Goal: Task Accomplishment & Management: Manage account settings

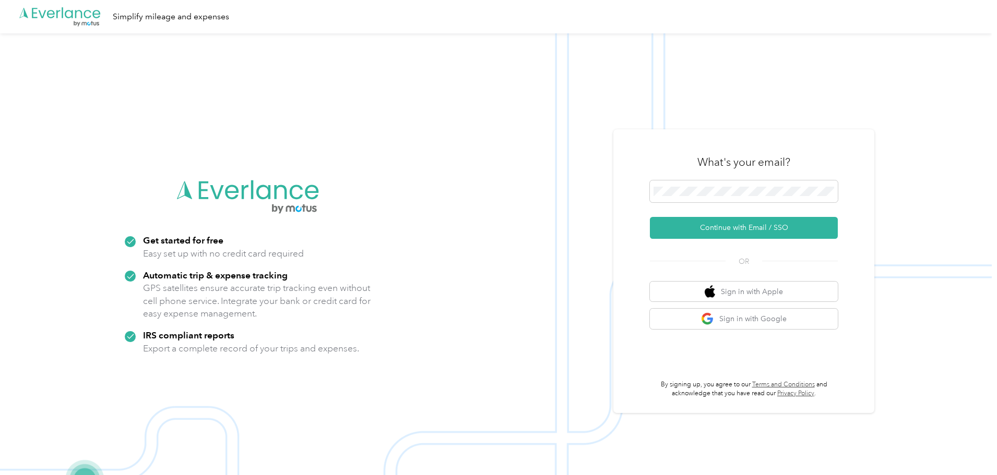
click at [748, 228] on button "Continue with Email / SSO" at bounding box center [744, 228] width 188 height 22
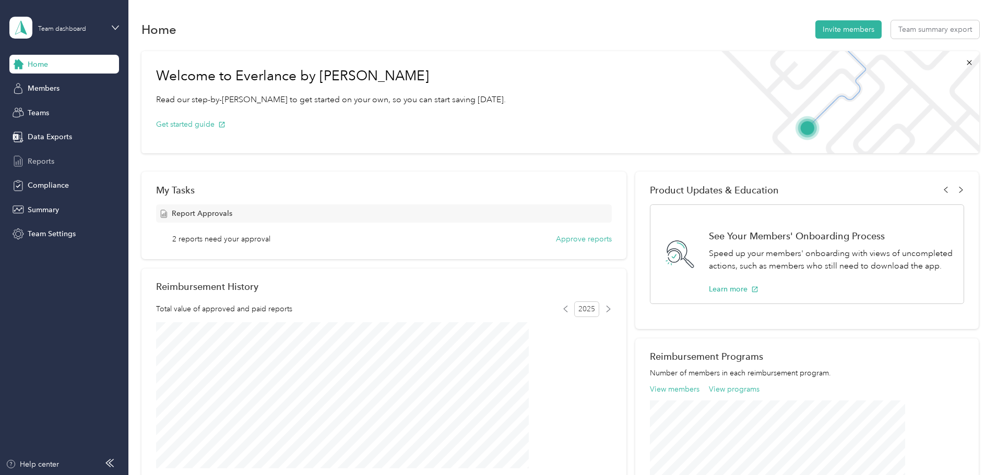
click at [44, 164] on span "Reports" at bounding box center [41, 161] width 27 height 11
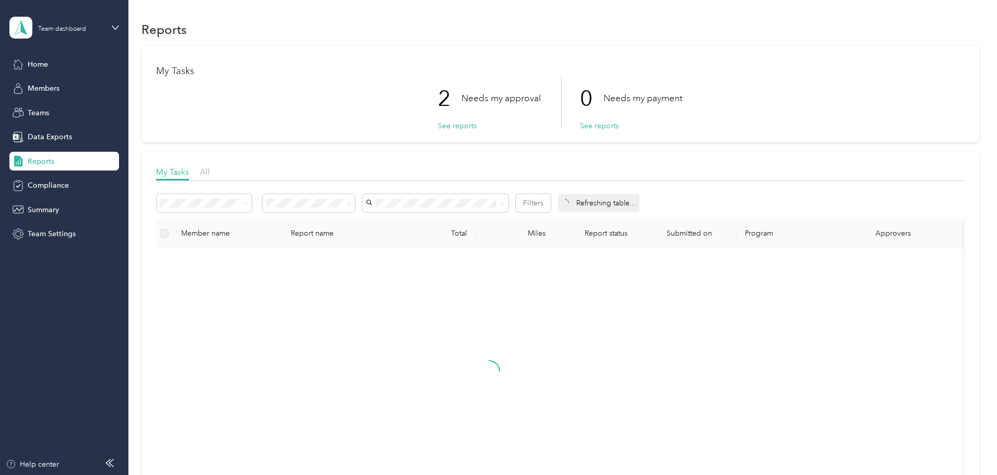
click at [381, 245] on li "Needs my approval" at bounding box center [378, 241] width 92 height 18
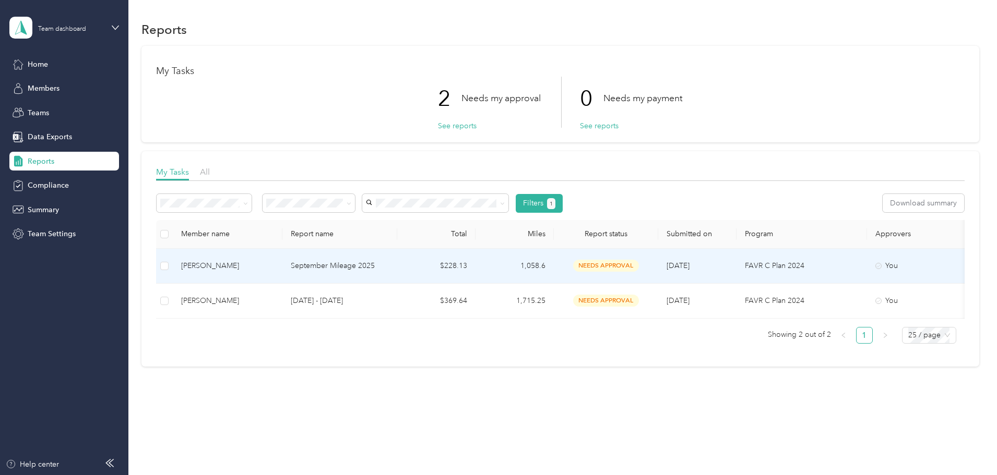
click at [389, 270] on p "September Mileage 2025" at bounding box center [340, 265] width 98 height 11
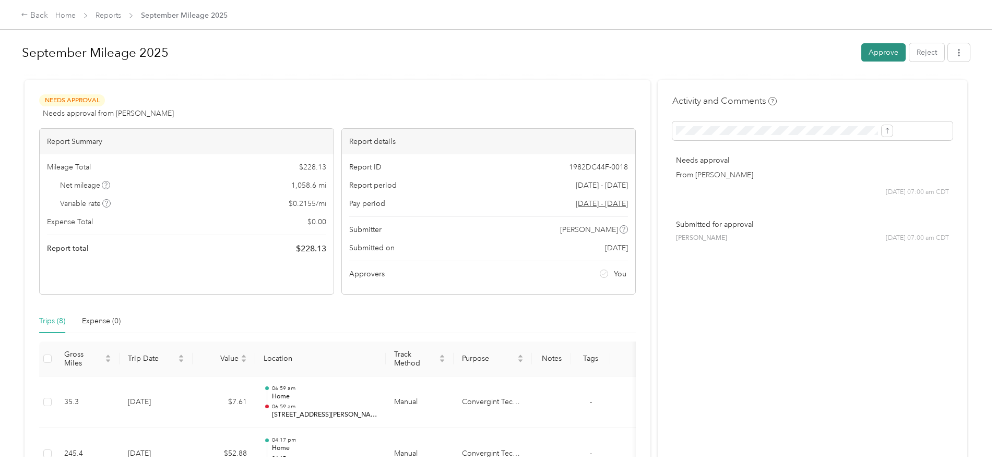
click at [861, 53] on button "Approve" at bounding box center [883, 52] width 44 height 18
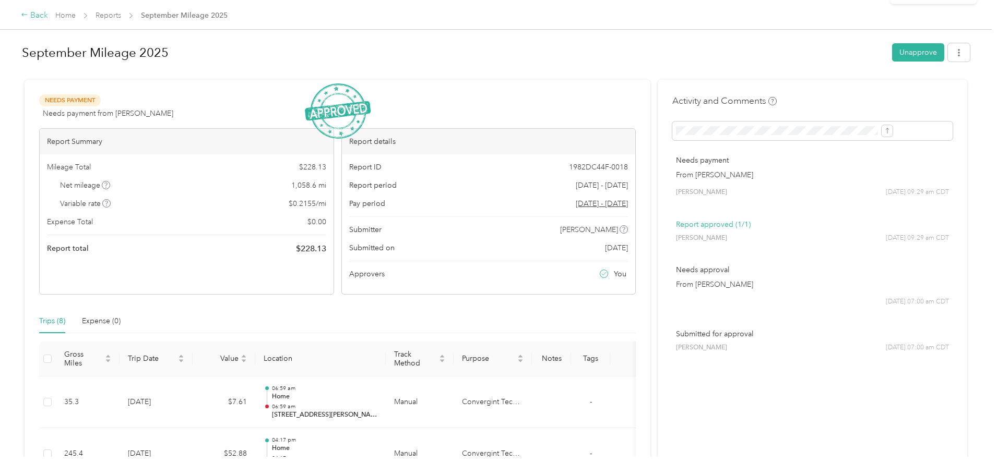
click at [28, 18] on icon at bounding box center [24, 14] width 7 height 7
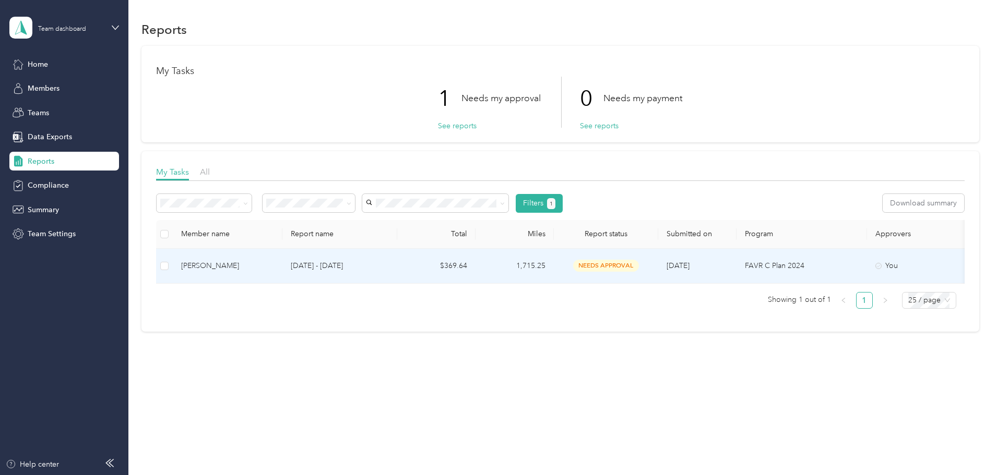
click at [475, 269] on td "$369.64" at bounding box center [436, 266] width 78 height 35
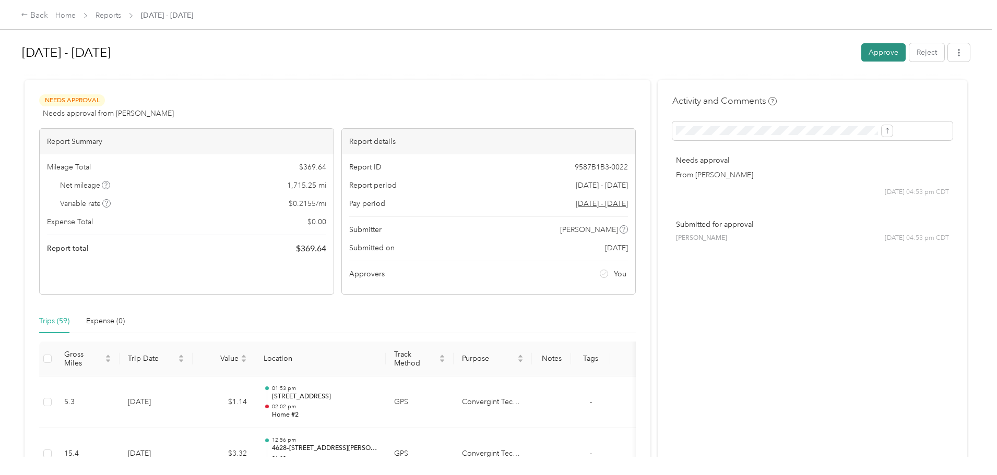
click at [861, 52] on button "Approve" at bounding box center [883, 52] width 44 height 18
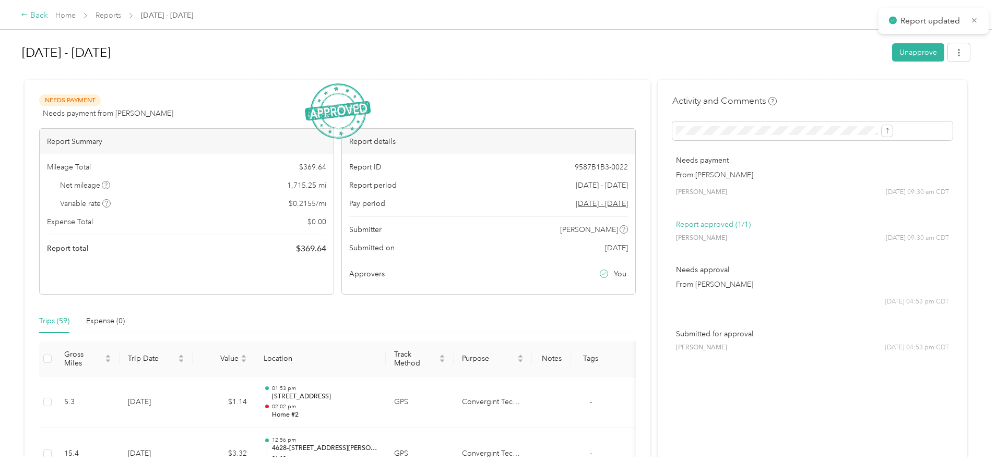
click at [48, 17] on div "Back" at bounding box center [34, 15] width 27 height 13
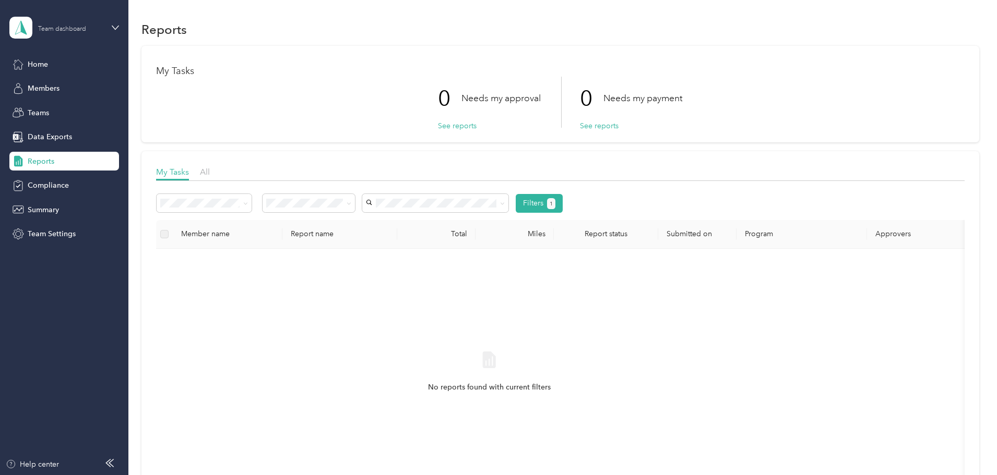
click at [65, 29] on div "Team dashboard" at bounding box center [62, 29] width 48 height 6
click at [51, 114] on div "Personal dashboard" at bounding box center [52, 109] width 66 height 11
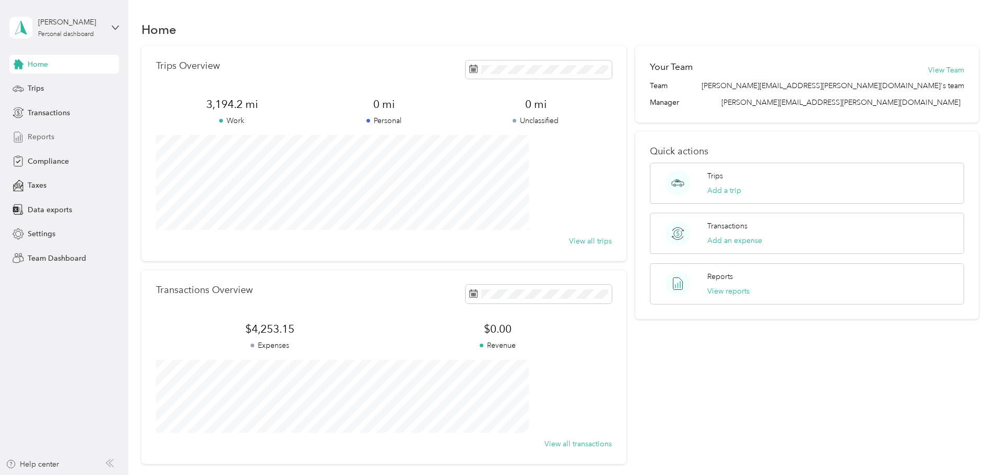
click at [41, 136] on span "Reports" at bounding box center [41, 137] width 27 height 11
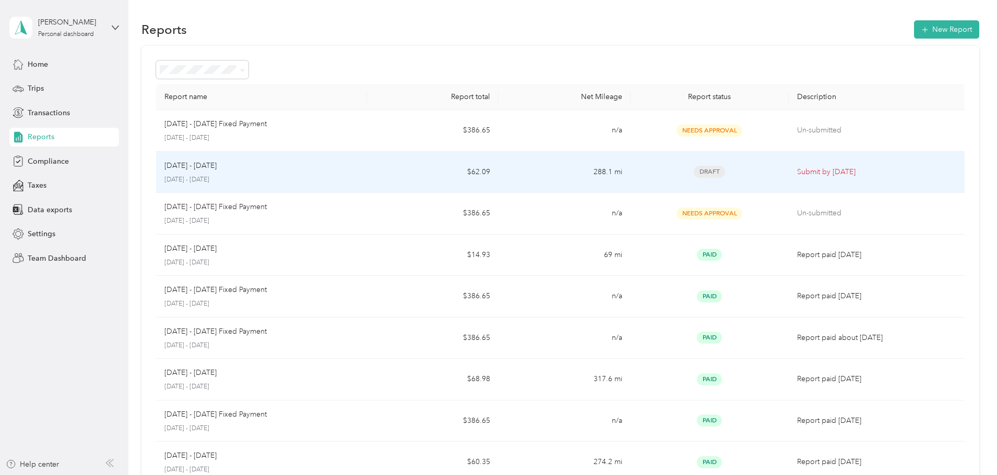
click at [346, 178] on p "[DATE] - [DATE]" at bounding box center [261, 179] width 194 height 9
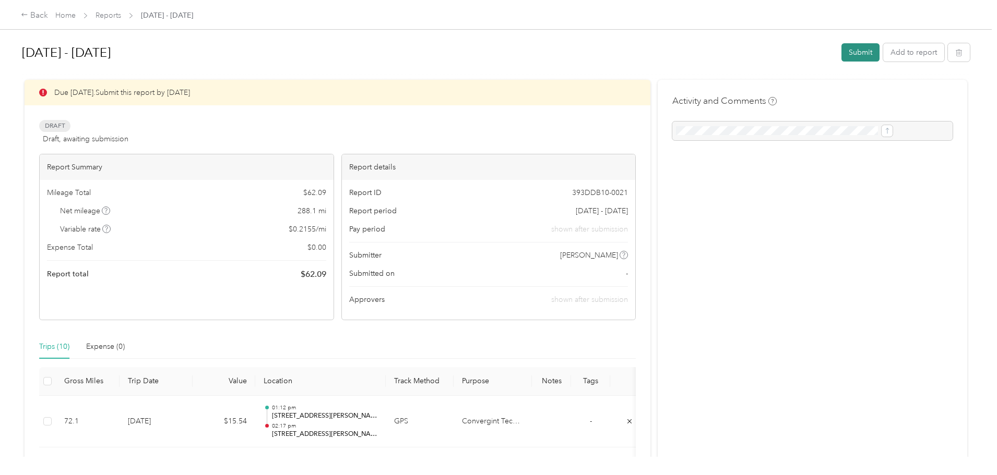
click at [841, 52] on button "Submit" at bounding box center [860, 52] width 38 height 18
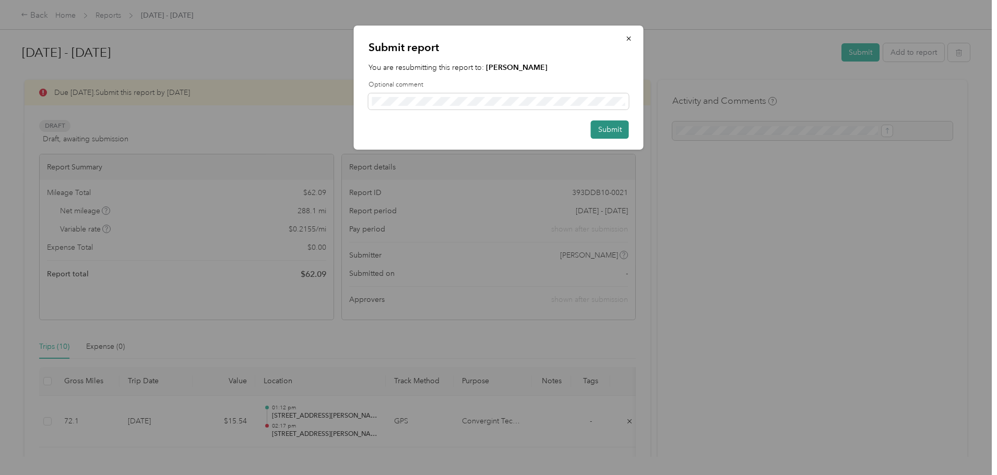
click at [603, 130] on button "Submit" at bounding box center [610, 130] width 38 height 18
